Goal: Task Accomplishment & Management: Use online tool/utility

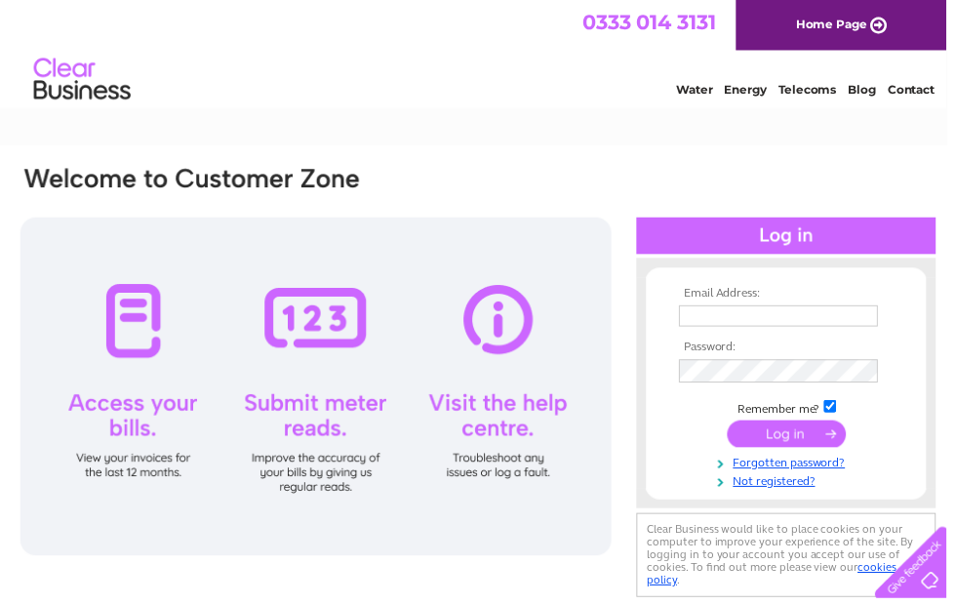
click at [772, 322] on input "text" at bounding box center [786, 318] width 201 height 21
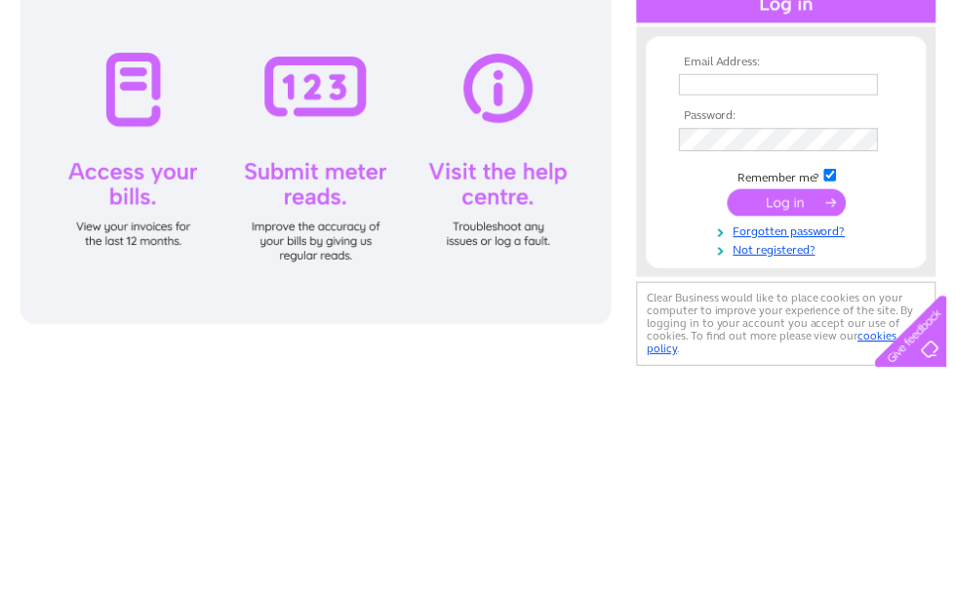
scroll to position [233, 0]
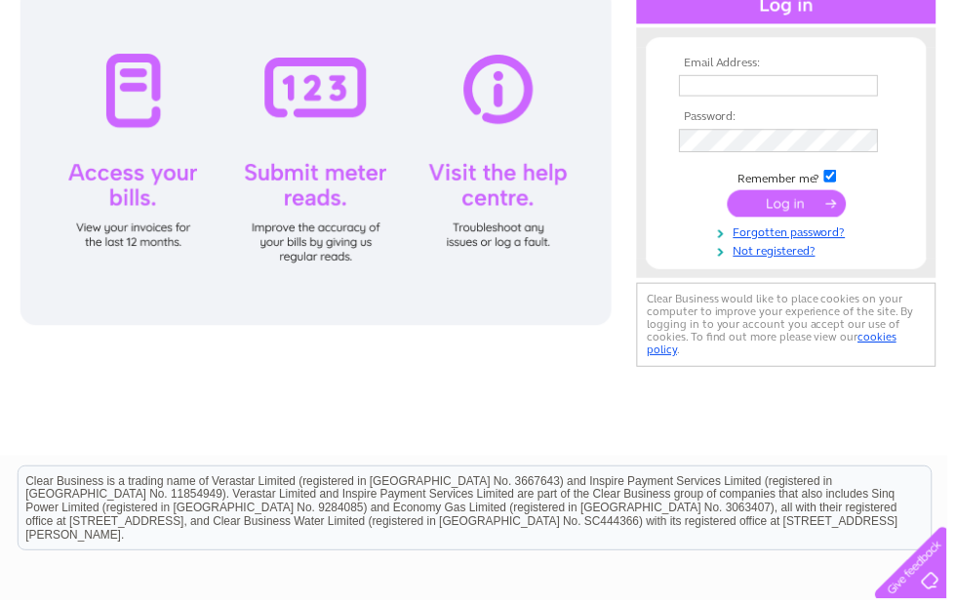
type input "kenmuirfarmers@yahoo.co.uk"
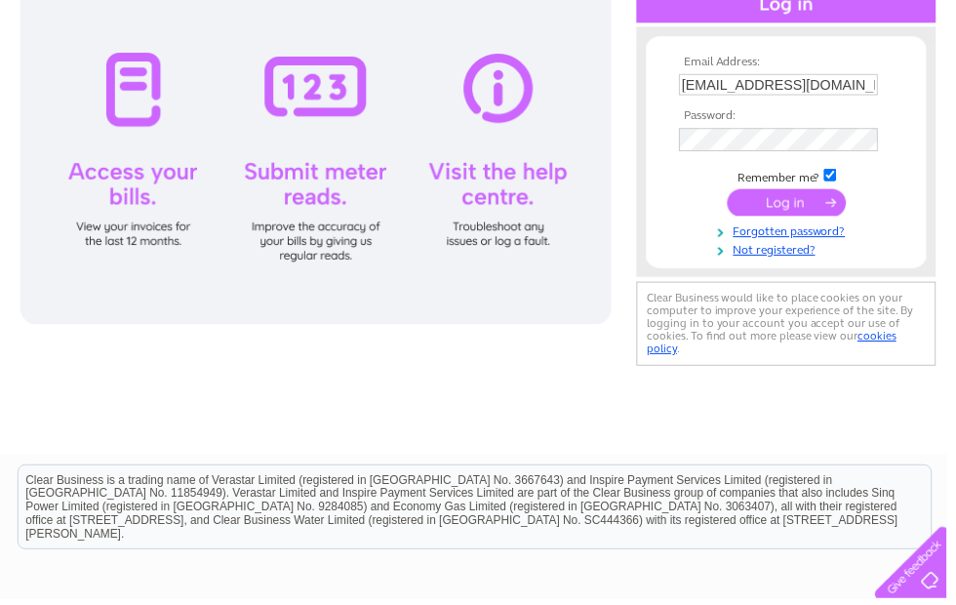
click at [794, 208] on input "submit" at bounding box center [795, 204] width 120 height 27
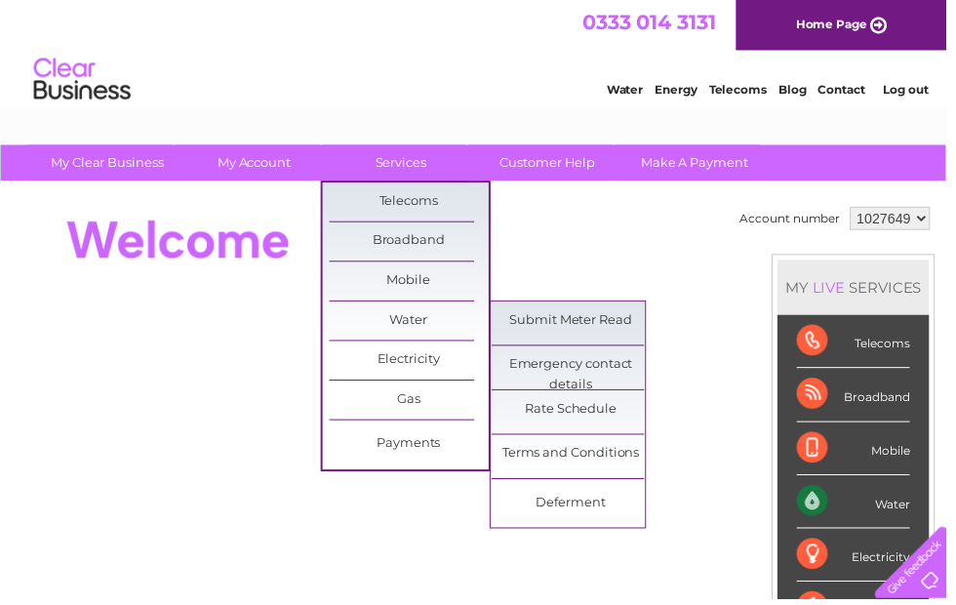
click at [588, 326] on link "Submit Meter Read" at bounding box center [577, 323] width 161 height 39
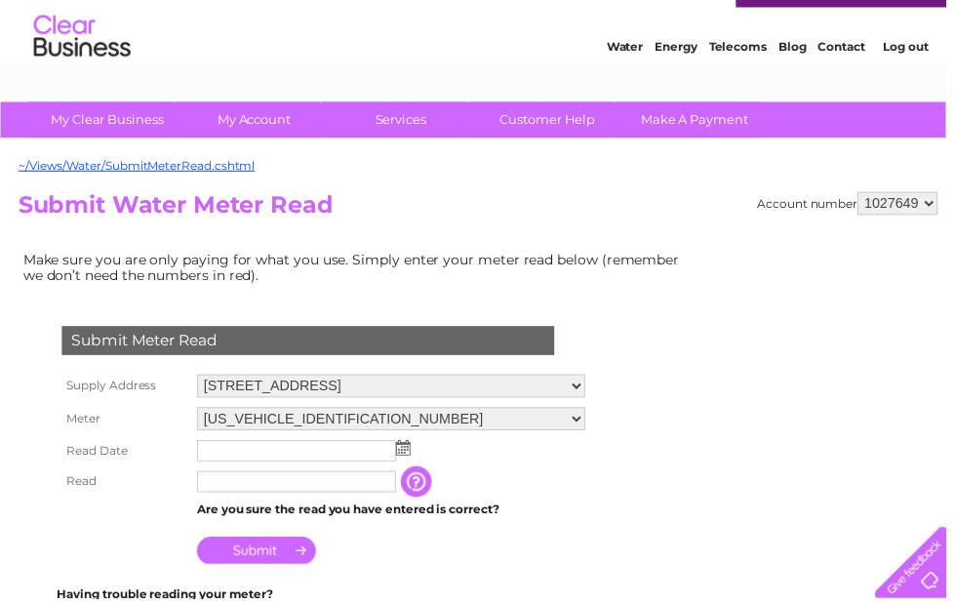
scroll to position [47, 0]
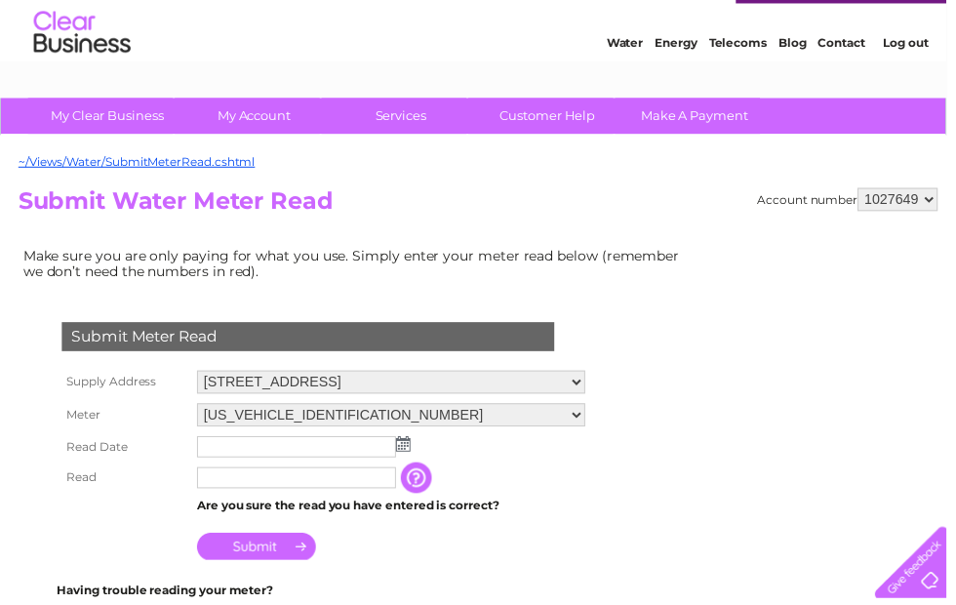
click at [412, 449] on img at bounding box center [407, 449] width 15 height 16
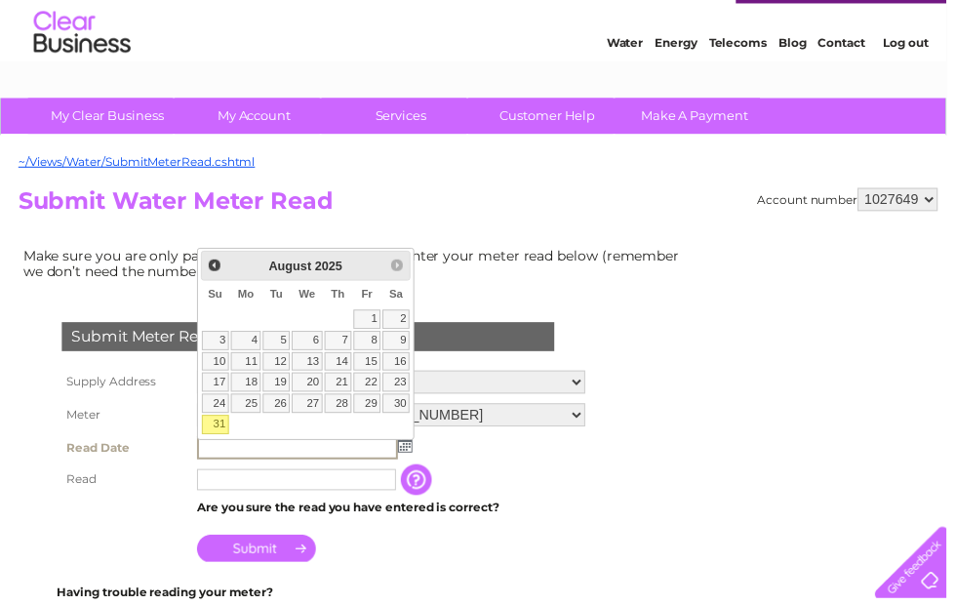
click at [227, 430] on link "31" at bounding box center [217, 430] width 27 height 20
type input "[DATE]"
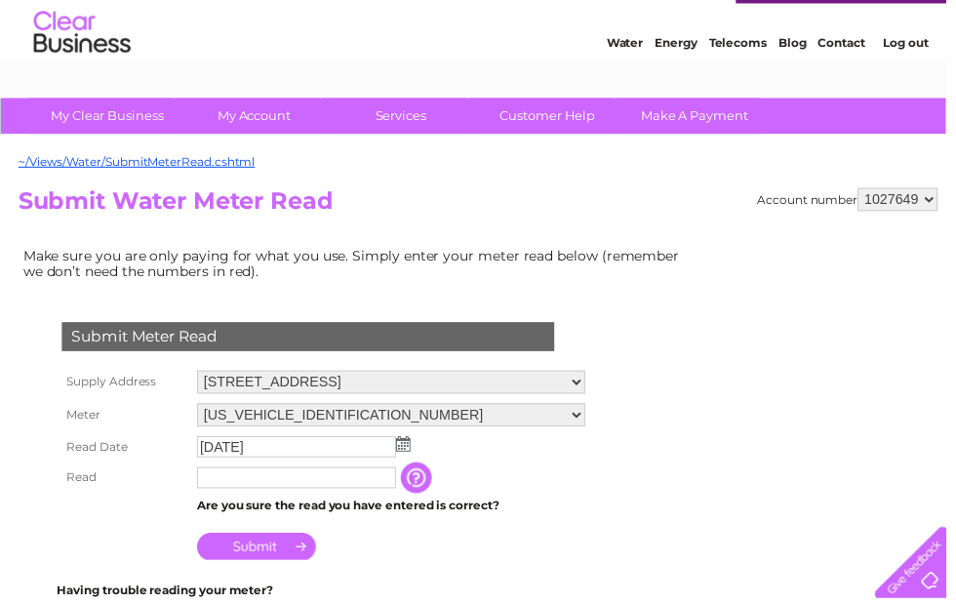
click at [303, 494] on input "text" at bounding box center [299, 482] width 201 height 21
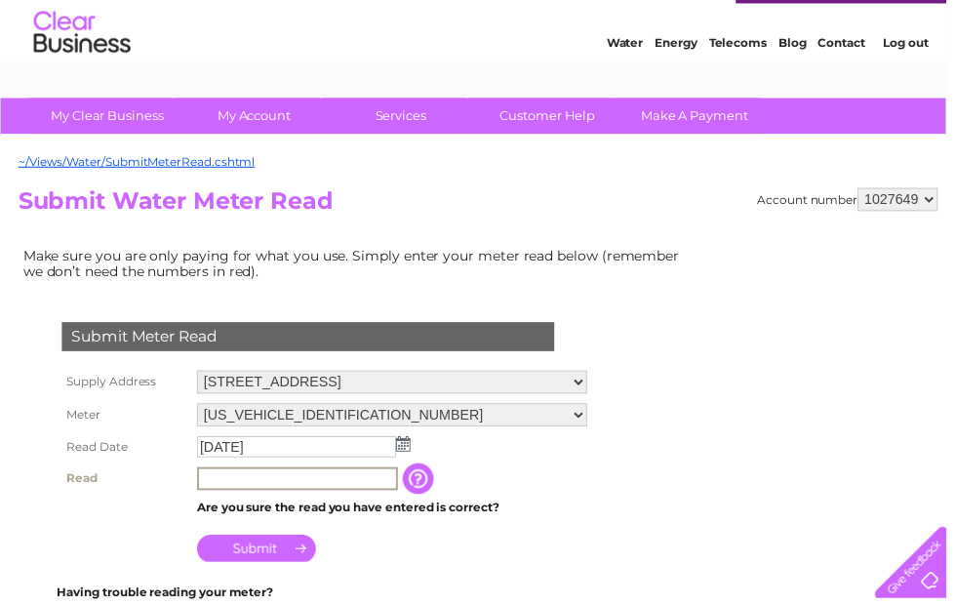
scroll to position [46, 0]
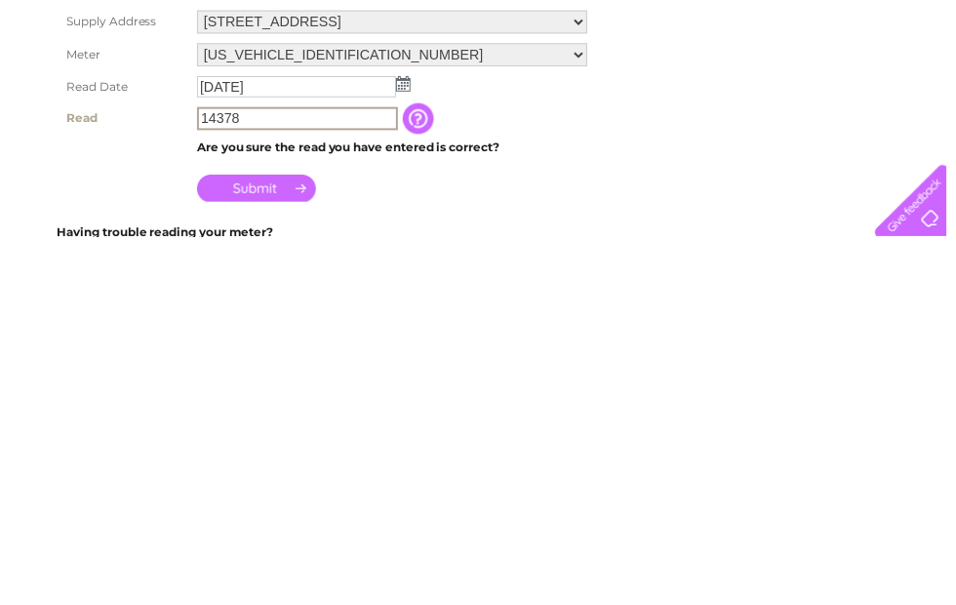
type input "14378"
click at [285, 542] on input "Submit" at bounding box center [259, 555] width 120 height 27
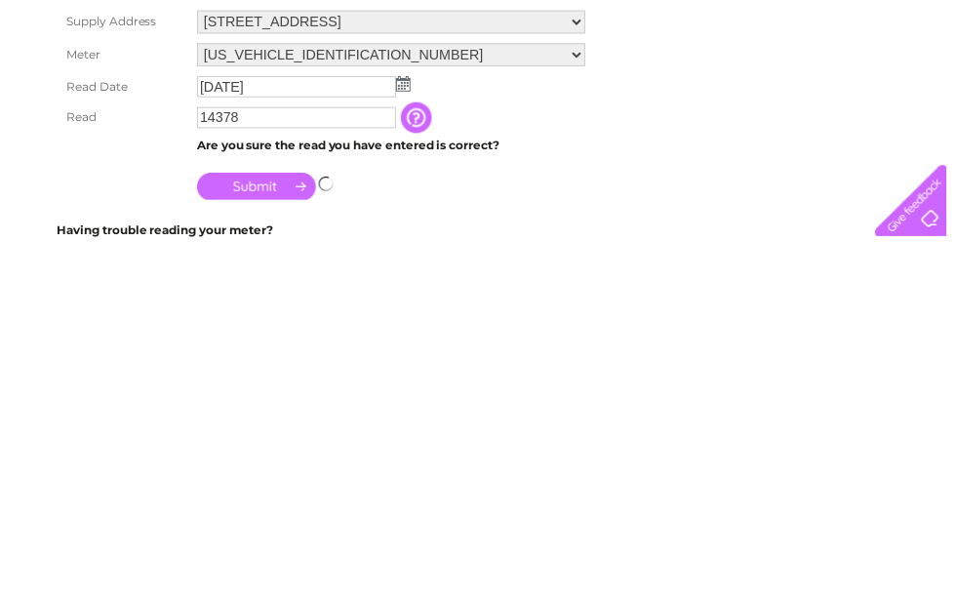
scroll to position [412, 0]
